Goal: Information Seeking & Learning: Check status

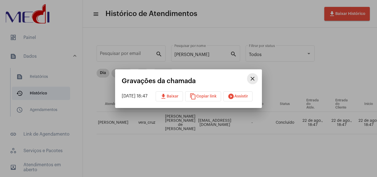
click at [256, 76] on mat-icon "close" at bounding box center [252, 78] width 7 height 7
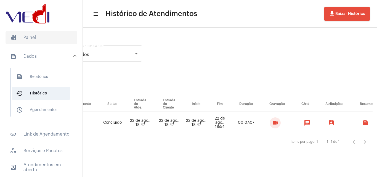
click at [51, 35] on span "dashboard Painel" at bounding box center [42, 37] width 72 height 13
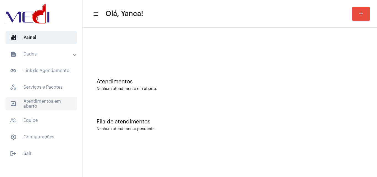
click at [47, 103] on span "outbox_outline Atendimentos em aberto" at bounding box center [42, 103] width 72 height 13
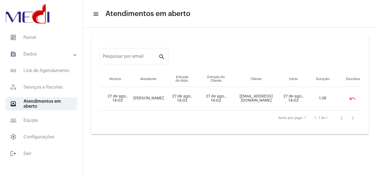
click at [42, 54] on mat-panel-title "text_snippet_outlined Dados" at bounding box center [42, 54] width 64 height 7
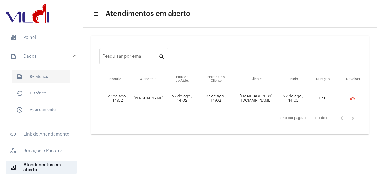
click at [42, 75] on span "text_snippet_outlined Relatórios" at bounding box center [41, 76] width 58 height 13
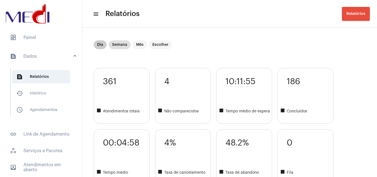
click at [98, 43] on mat-chip "Dia" at bounding box center [100, 44] width 13 height 9
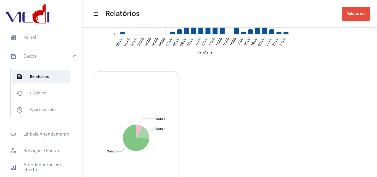
scroll to position [667, 0]
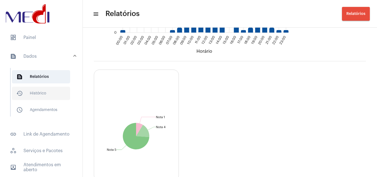
click at [46, 89] on span "history_outlined Histórico" at bounding box center [41, 93] width 58 height 13
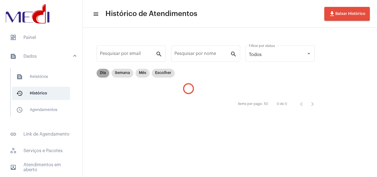
click at [102, 74] on mat-chip "Dia" at bounding box center [103, 73] width 13 height 9
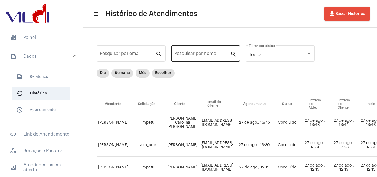
click at [202, 54] on input "Pesquisar por nome" at bounding box center [202, 54] width 56 height 5
paste input "[PERSON_NAME]"
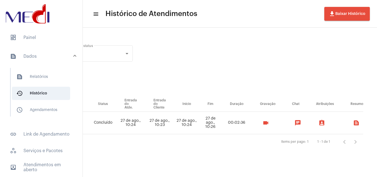
scroll to position [0, 209]
type input "[PERSON_NAME]"
click at [264, 123] on mat-icon "videocam" at bounding box center [266, 123] width 7 height 7
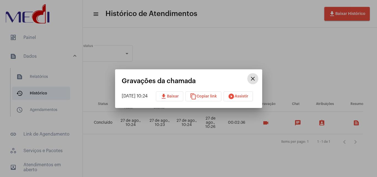
click at [248, 96] on span "play_circle_filled Assistir" at bounding box center [238, 96] width 20 height 4
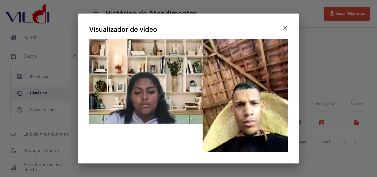
click at [316, 144] on div at bounding box center [188, 88] width 377 height 177
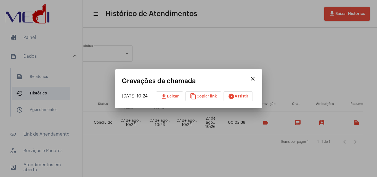
click at [208, 98] on span "content_copy Copiar link" at bounding box center [203, 96] width 27 height 4
click at [211, 149] on div at bounding box center [188, 88] width 377 height 177
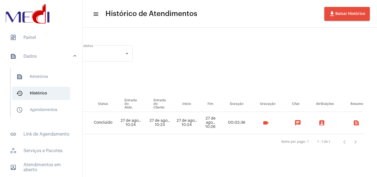
scroll to position [0, 0]
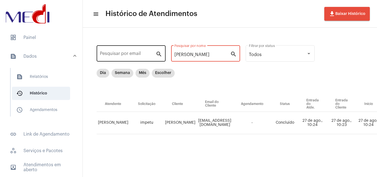
drag, startPoint x: 224, startPoint y: 54, endPoint x: 135, endPoint y: 50, distance: 88.7
click at [135, 50] on div "Pesquisar por email search [PERSON_NAME] Pesquisar por nome search Todos Filtra…" at bounding box center [320, 95] width 465 height 125
paste input "[PERSON_NAME]"
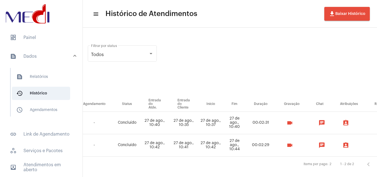
scroll to position [0, 163]
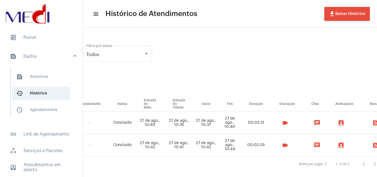
type input "[PERSON_NAME]"
click at [288, 125] on mat-icon "videocam" at bounding box center [285, 123] width 7 height 7
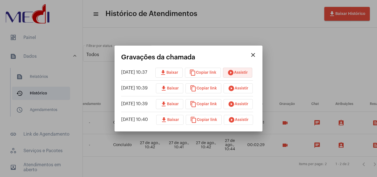
click at [246, 70] on button "play_circle_filled Assistir" at bounding box center [237, 73] width 29 height 10
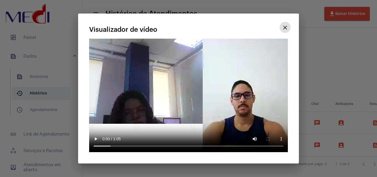
click at [88, 138] on div "close Visualizador de vídeo Seu navegador não suporta a reprodução deste vídeo." at bounding box center [189, 88] width 208 height 136
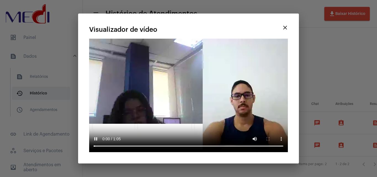
click at [209, 145] on video "Seu navegador não suporta a reprodução deste vídeo." at bounding box center [188, 95] width 199 height 113
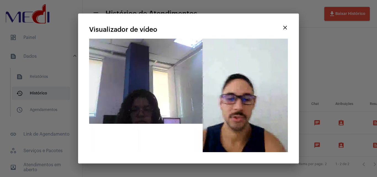
click at [288, 27] on button "close" at bounding box center [285, 27] width 11 height 11
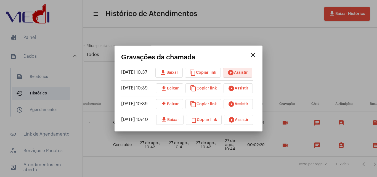
click at [243, 90] on button "play_circle_filled Assistir" at bounding box center [238, 88] width 29 height 10
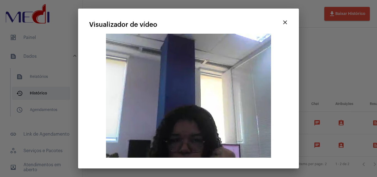
click at [285, 22] on mat-icon "close" at bounding box center [285, 22] width 7 height 7
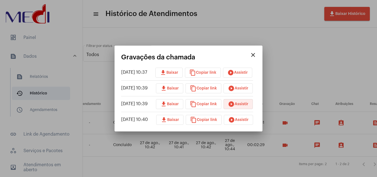
click at [242, 103] on span "play_circle_filled Assistir" at bounding box center [238, 104] width 20 height 4
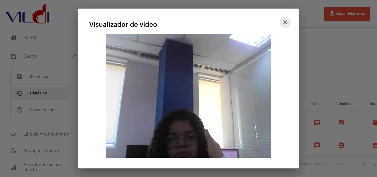
click at [284, 23] on mat-icon "close" at bounding box center [285, 22] width 7 height 7
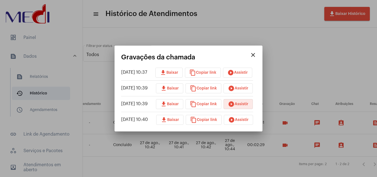
click at [234, 119] on mat-icon "play_circle_filled" at bounding box center [231, 120] width 7 height 7
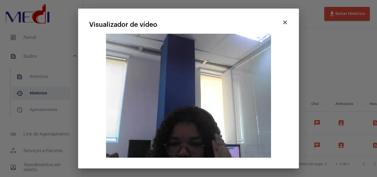
click at [287, 18] on button "close" at bounding box center [285, 22] width 11 height 11
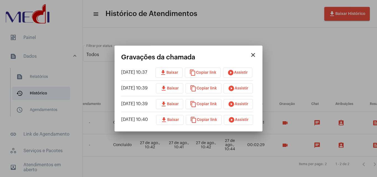
click at [256, 56] on mat-icon "close" at bounding box center [253, 55] width 7 height 7
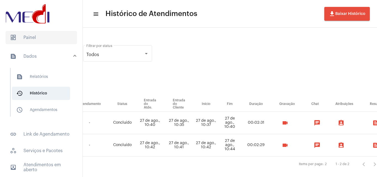
click at [30, 42] on span "dashboard Painel" at bounding box center [42, 37] width 72 height 13
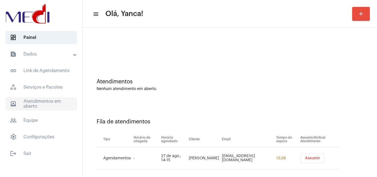
click at [49, 107] on span "outbox_outline Atendimentos em aberto" at bounding box center [42, 103] width 72 height 13
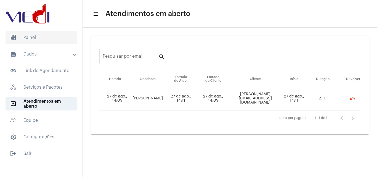
click at [45, 41] on span "dashboard Painel" at bounding box center [42, 37] width 72 height 13
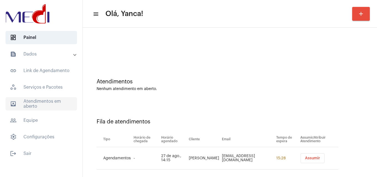
click at [48, 106] on span "outbox_outline Atendimentos em aberto" at bounding box center [42, 103] width 72 height 13
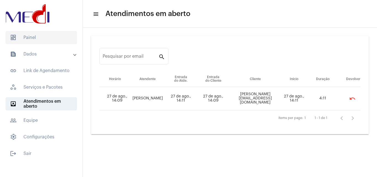
click at [42, 41] on span "dashboard Painel" at bounding box center [42, 37] width 72 height 13
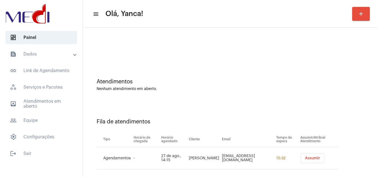
scroll to position [7, 0]
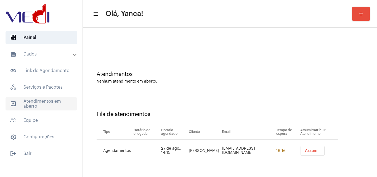
click at [33, 107] on span "outbox_outline Atendimentos em aberto" at bounding box center [42, 103] width 72 height 13
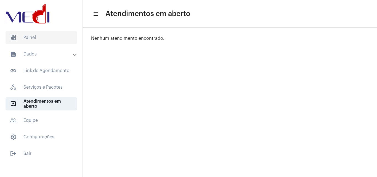
click at [41, 41] on span "dashboard Painel" at bounding box center [42, 37] width 72 height 13
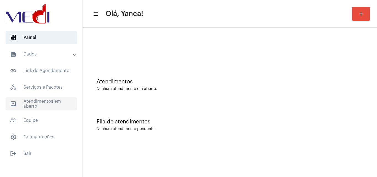
click at [38, 100] on span "outbox_outline Atendimentos em aberto" at bounding box center [42, 103] width 72 height 13
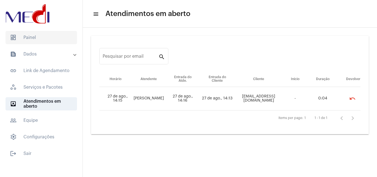
click at [47, 35] on span "dashboard Painel" at bounding box center [42, 37] width 72 height 13
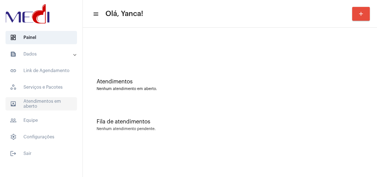
click at [38, 101] on span "outbox_outline Atendimentos em aberto" at bounding box center [42, 103] width 72 height 13
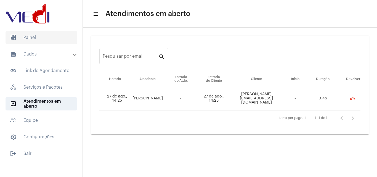
click at [39, 41] on span "dashboard Painel" at bounding box center [42, 37] width 72 height 13
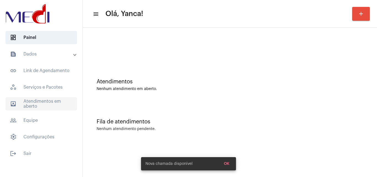
click at [39, 105] on span "outbox_outline Atendimentos em aberto" at bounding box center [42, 103] width 72 height 13
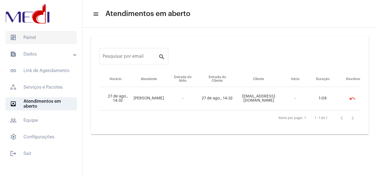
click at [33, 36] on span "dashboard Painel" at bounding box center [42, 37] width 72 height 13
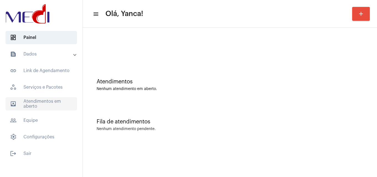
click at [41, 104] on span "outbox_outline Atendimentos em aberto" at bounding box center [42, 103] width 72 height 13
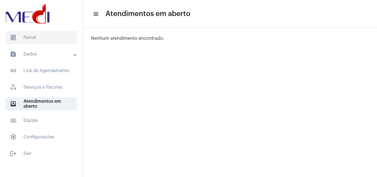
click at [47, 39] on span "dashboard Painel" at bounding box center [42, 37] width 72 height 13
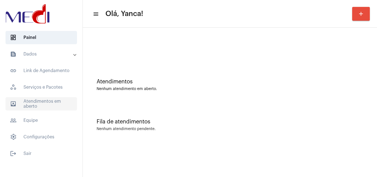
click at [38, 102] on span "outbox_outline Atendimentos em aberto" at bounding box center [42, 103] width 72 height 13
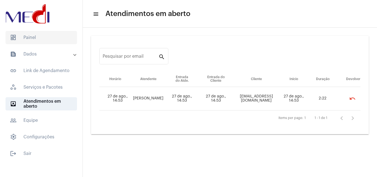
click at [42, 35] on span "dashboard Painel" at bounding box center [42, 37] width 72 height 13
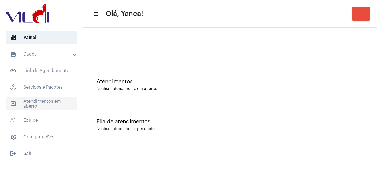
click at [48, 103] on span "outbox_outline Atendimentos em aberto" at bounding box center [42, 103] width 72 height 13
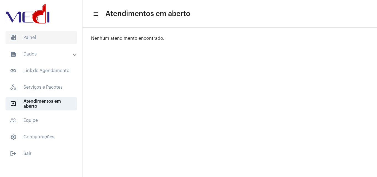
click at [35, 35] on span "dashboard Painel" at bounding box center [42, 37] width 72 height 13
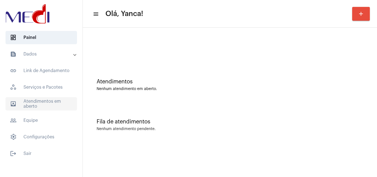
click at [34, 98] on span "outbox_outline Atendimentos em aberto" at bounding box center [42, 103] width 72 height 13
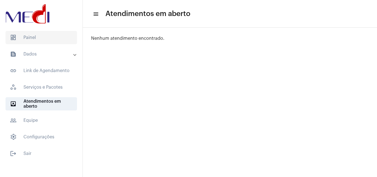
click at [36, 38] on span "dashboard Painel" at bounding box center [42, 37] width 72 height 13
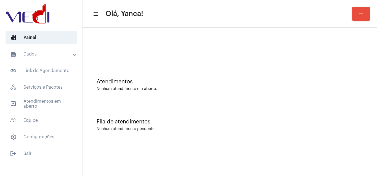
click at [45, 57] on mat-panel-title "text_snippet_outlined Dados" at bounding box center [42, 54] width 64 height 7
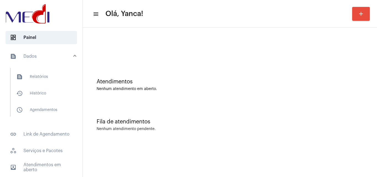
drag, startPoint x: 51, startPoint y: 114, endPoint x: 77, endPoint y: 124, distance: 27.8
click at [51, 114] on span "schedule_outlined Agendamentos" at bounding box center [41, 109] width 58 height 13
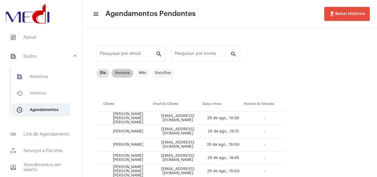
click at [124, 75] on mat-chip "Semana" at bounding box center [123, 73] width 22 height 9
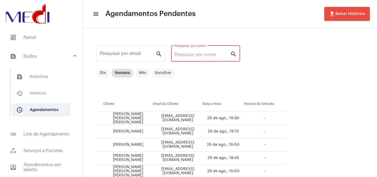
click at [207, 52] on input "Pesquisar por nome" at bounding box center [202, 54] width 56 height 5
paste input "[PERSON_NAME]"
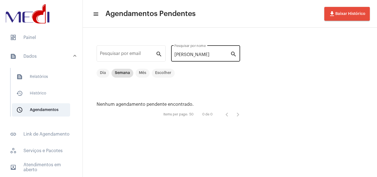
drag, startPoint x: 194, startPoint y: 58, endPoint x: 195, endPoint y: 55, distance: 3.5
click at [194, 58] on div "[PERSON_NAME] Pesquisar por nome" at bounding box center [202, 52] width 56 height 17
click at [193, 54] on input "[PERSON_NAME]" at bounding box center [202, 54] width 56 height 5
paste input "IZABELLY DO [PERSON_NAME]"
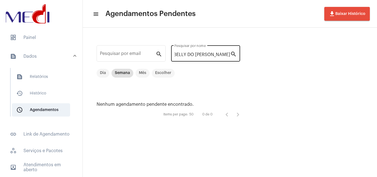
click at [193, 54] on input "IZABELLY DO [PERSON_NAME]" at bounding box center [202, 54] width 56 height 5
paste input "[PERSON_NAME]"
click at [193, 54] on input "[PERSON_NAME]" at bounding box center [202, 54] width 56 height 5
paste input "[PERSON_NAME]"
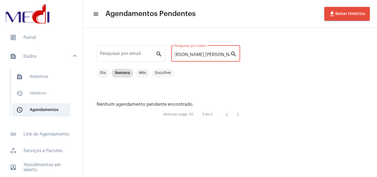
scroll to position [0, 0]
click at [210, 52] on div "[PERSON_NAME] [PERSON_NAME] Pesquisar por nome" at bounding box center [202, 52] width 56 height 17
click at [211, 54] on input "[PERSON_NAME] [PERSON_NAME]" at bounding box center [202, 54] width 56 height 5
paste input "[PERSON_NAME] PRAZERES"
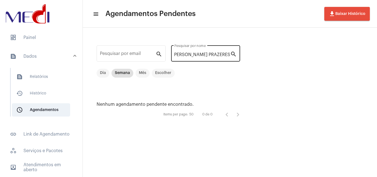
click at [216, 54] on input "[PERSON_NAME] PRAZERES" at bounding box center [202, 54] width 56 height 5
paste input "[PERSON_NAME] DOS [PERSON_NAME]"
type input "[PERSON_NAME] DOS [PERSON_NAME]"
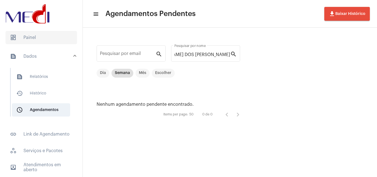
click at [37, 38] on span "dashboard Painel" at bounding box center [42, 37] width 72 height 13
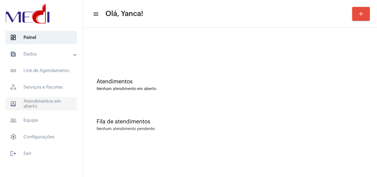
click at [58, 100] on span "outbox_outline Atendimentos em aberto" at bounding box center [42, 103] width 72 height 13
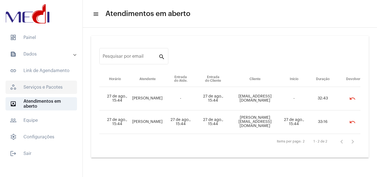
click at [50, 37] on span "dashboard Painel" at bounding box center [42, 37] width 72 height 13
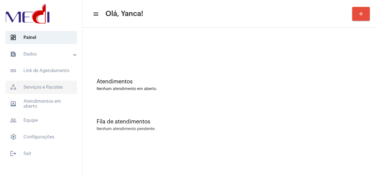
click at [49, 89] on span "workspaces_outlined Serviços e Pacotes" at bounding box center [42, 87] width 72 height 13
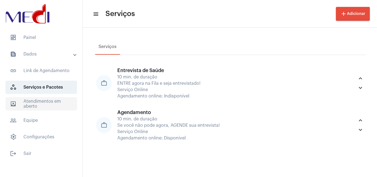
click at [52, 101] on span "outbox_outline Atendimentos em aberto" at bounding box center [42, 103] width 72 height 13
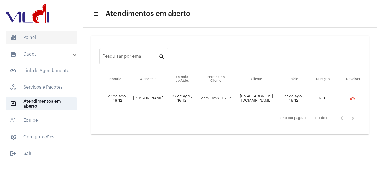
click at [37, 37] on span "dashboard Painel" at bounding box center [42, 37] width 72 height 13
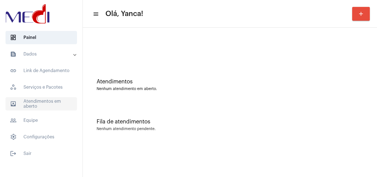
click at [44, 98] on span "outbox_outline Atendimentos em aberto" at bounding box center [42, 103] width 72 height 13
